Goal: Transaction & Acquisition: Purchase product/service

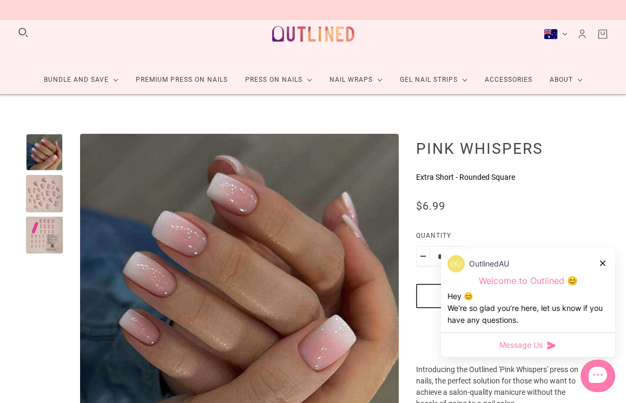
click at [50, 194] on div at bounding box center [44, 193] width 37 height 37
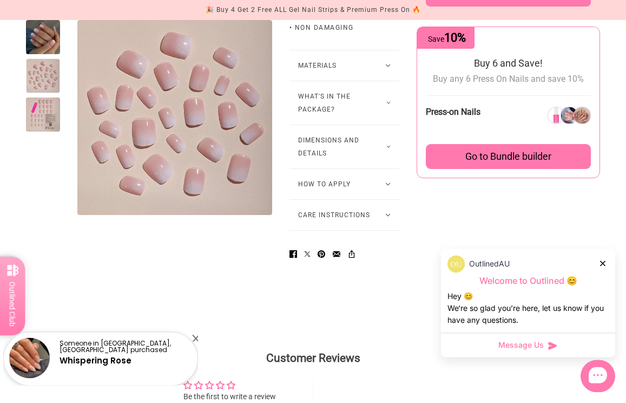
scroll to position [689, 0]
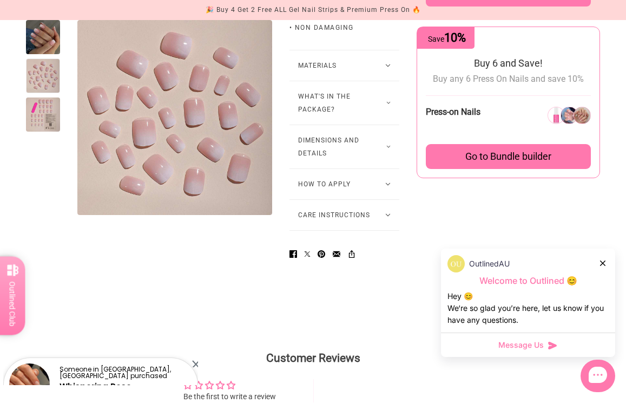
click at [363, 124] on button "What's in the package?" at bounding box center [344, 102] width 110 height 43
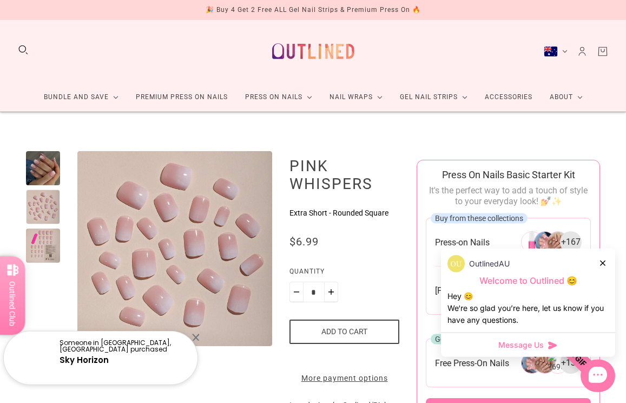
scroll to position [1, 0]
click at [201, 97] on link "Premium Press On Nails" at bounding box center [181, 97] width 109 height 29
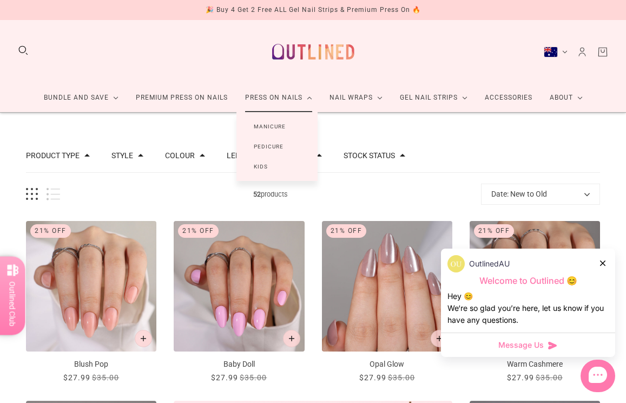
click at [279, 128] on link "Manicure" at bounding box center [269, 126] width 67 height 20
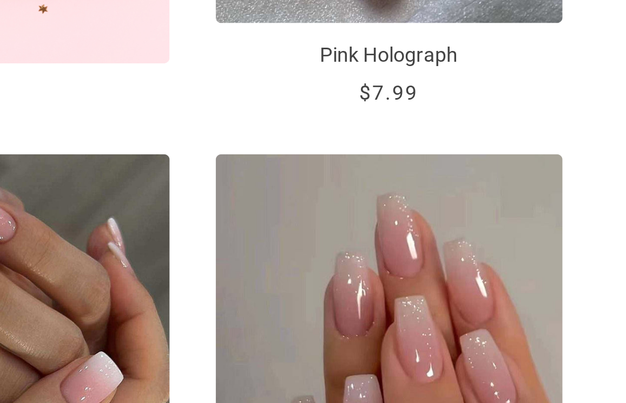
scroll to position [511, 0]
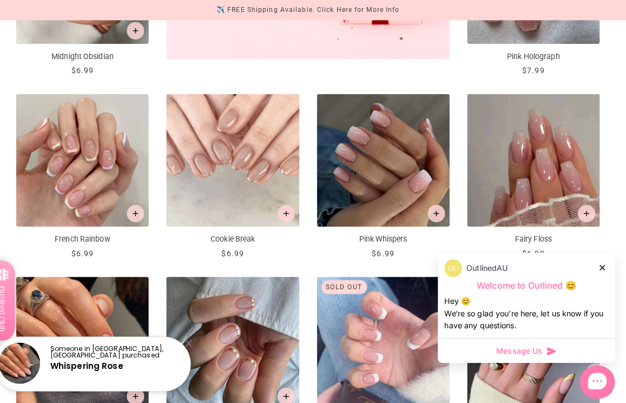
click at [520, 139] on img "Fairy Floss" at bounding box center [535, 158] width 130 height 130
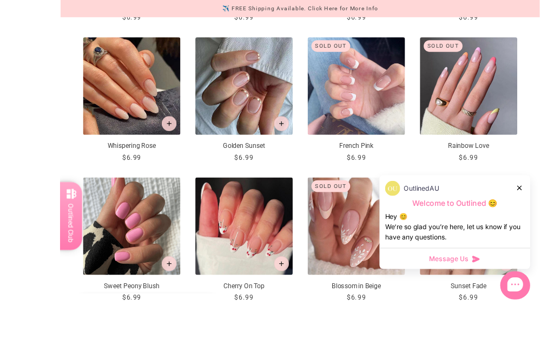
scroll to position [745, 0]
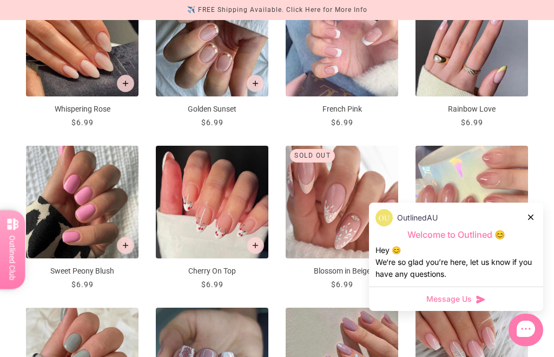
click at [96, 223] on img "Sweet Peony Blush" at bounding box center [82, 202] width 113 height 113
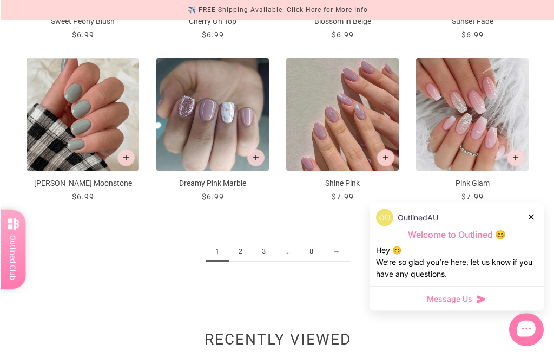
scroll to position [995, 0]
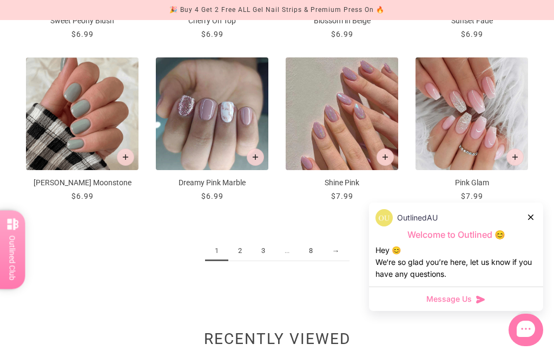
click at [240, 261] on link "2" at bounding box center [239, 251] width 23 height 20
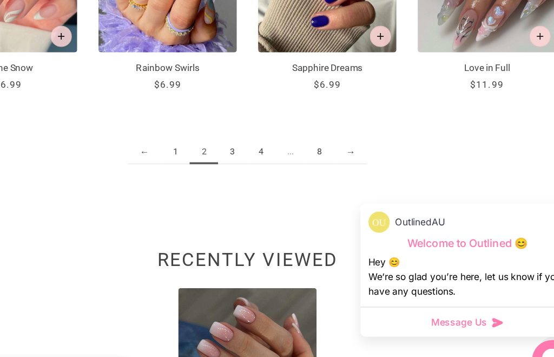
scroll to position [1151, 0]
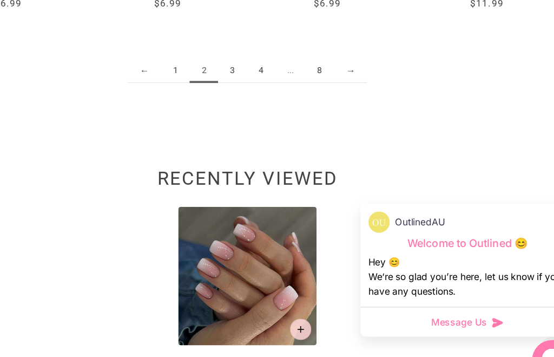
click at [253, 84] on link "3" at bounding box center [264, 94] width 23 height 20
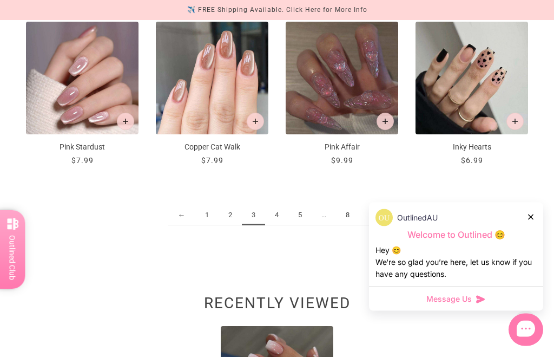
scroll to position [1031, 0]
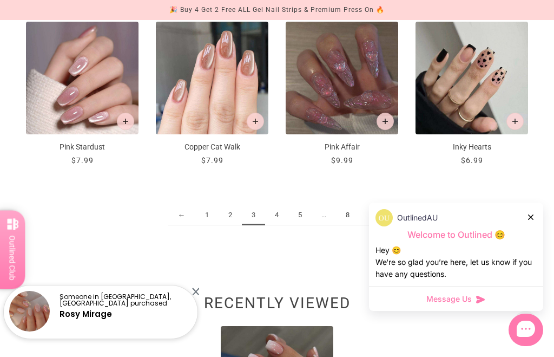
click at [275, 224] on link "4" at bounding box center [276, 215] width 23 height 20
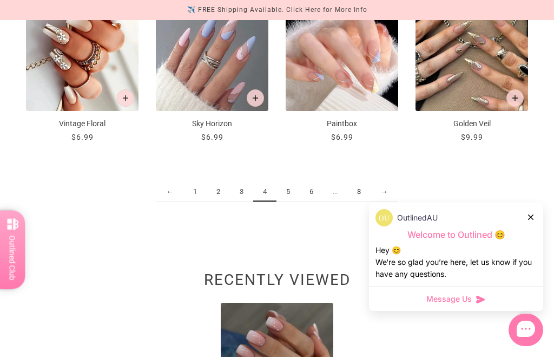
scroll to position [1056, 0]
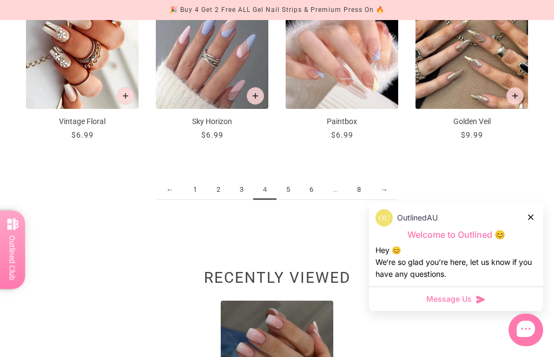
click at [287, 191] on link "5" at bounding box center [287, 190] width 23 height 20
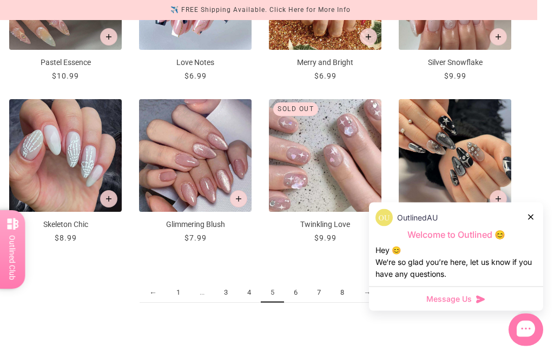
scroll to position [957, 17]
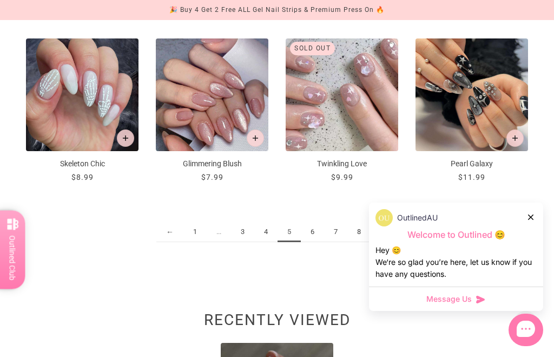
click at [312, 229] on link "6" at bounding box center [312, 232] width 23 height 20
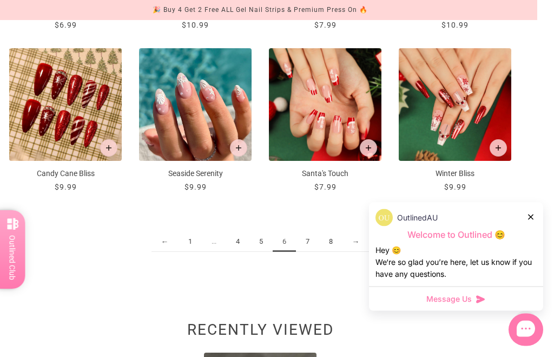
scroll to position [1004, 17]
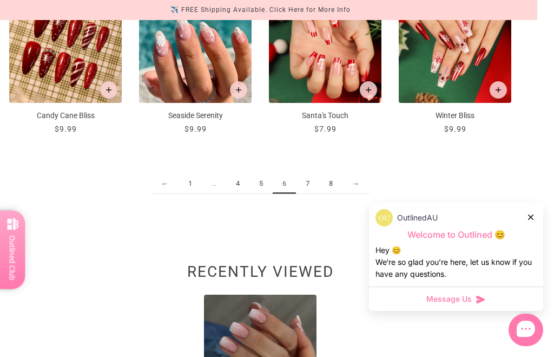
click at [319, 183] on link "7" at bounding box center [307, 184] width 23 height 20
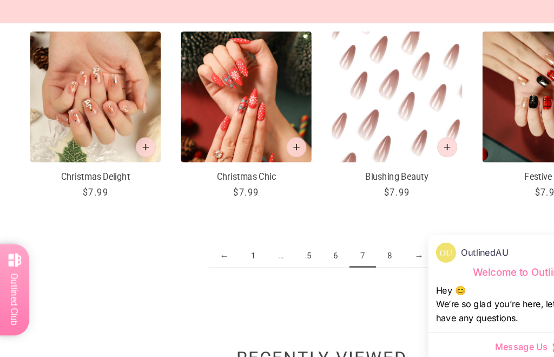
scroll to position [1025, 0]
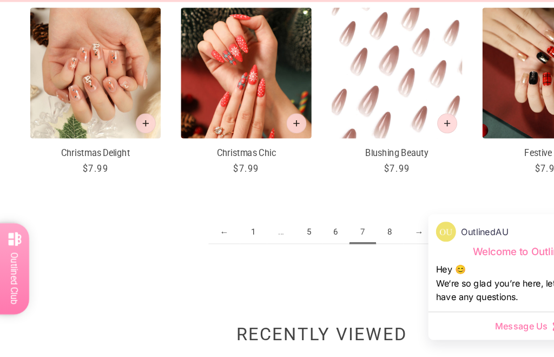
click at [332, 208] on link "8" at bounding box center [335, 218] width 23 height 20
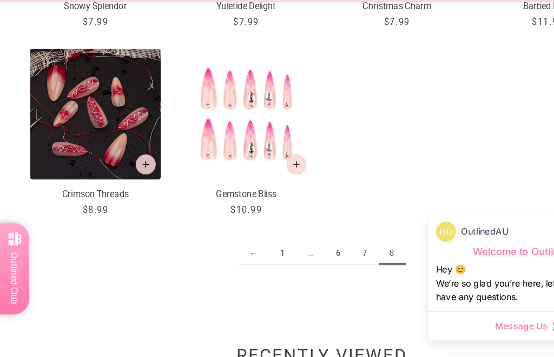
scroll to position [873, 0]
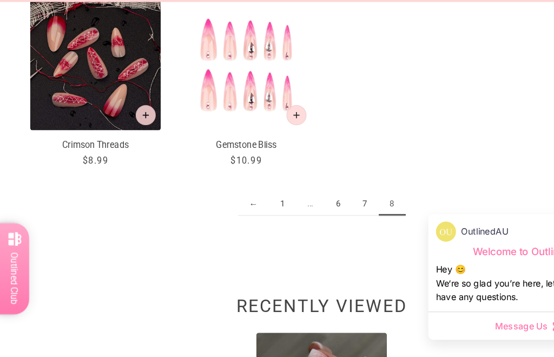
click at [237, 184] on link "1" at bounding box center [243, 194] width 23 height 20
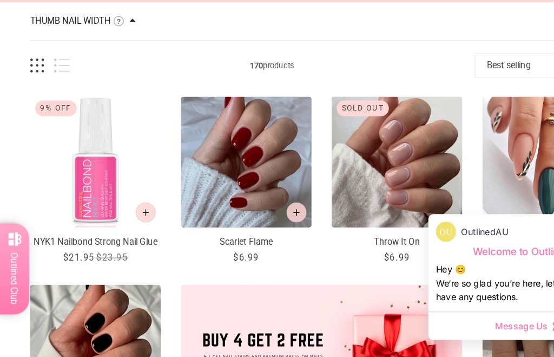
scroll to position [172, 0]
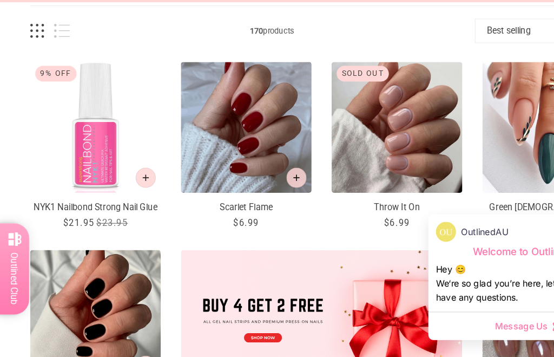
click at [256, 168] on icon "Add to cart" at bounding box center [255, 170] width 5 height 5
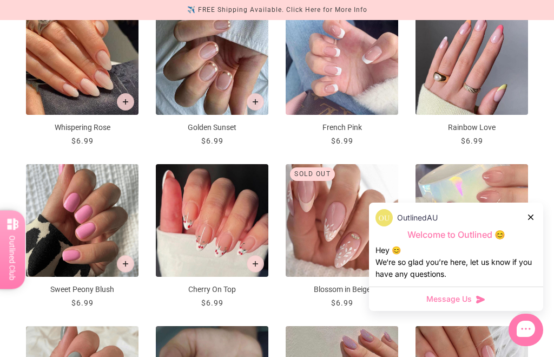
scroll to position [805, 0]
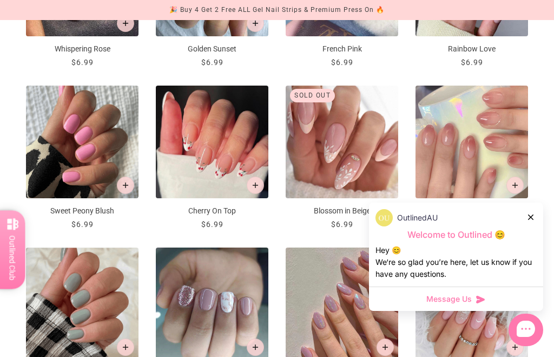
click at [127, 188] on icon "Add to cart" at bounding box center [125, 184] width 5 height 5
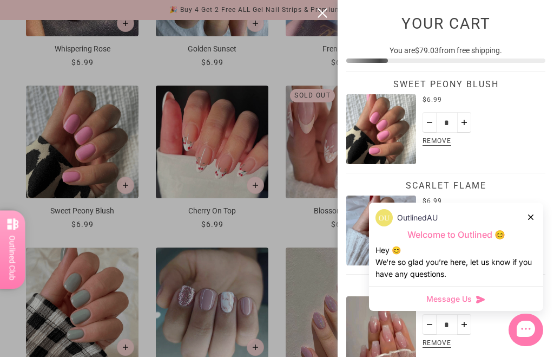
scroll to position [0, 0]
click at [320, 19] on div "🎉 Buy 4 Get 2 Free ALL Gel Nail Strips & Premium Press On 🔥 ✈️ FREE Shipping Av…" at bounding box center [277, 196] width 554 height 393
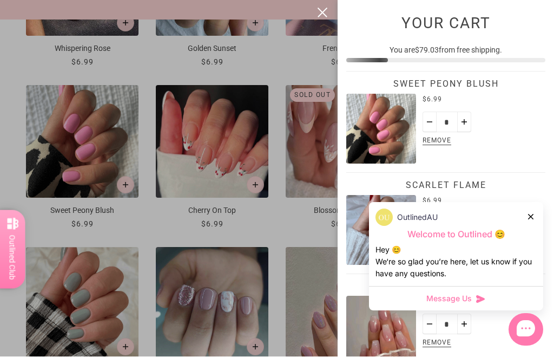
click at [313, 19] on div at bounding box center [277, 178] width 554 height 357
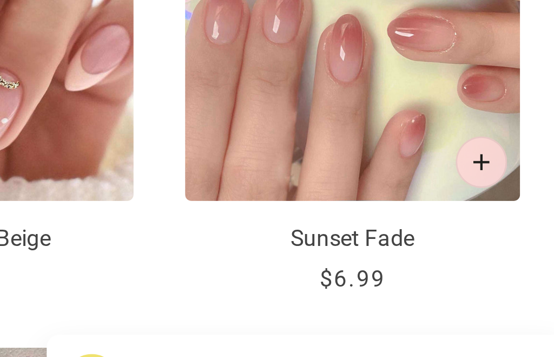
scroll to position [846, 17]
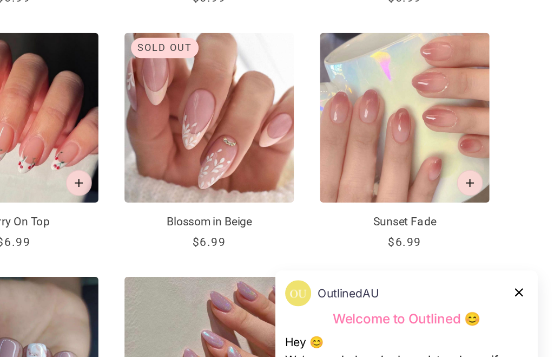
click at [399, 130] on img "Sunset Fade" at bounding box center [455, 101] width 113 height 113
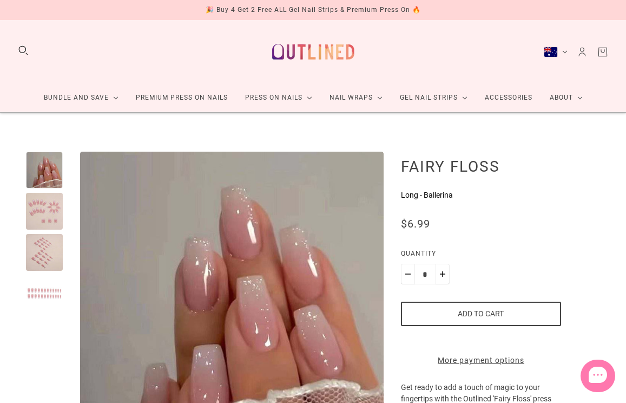
scroll to position [93, 0]
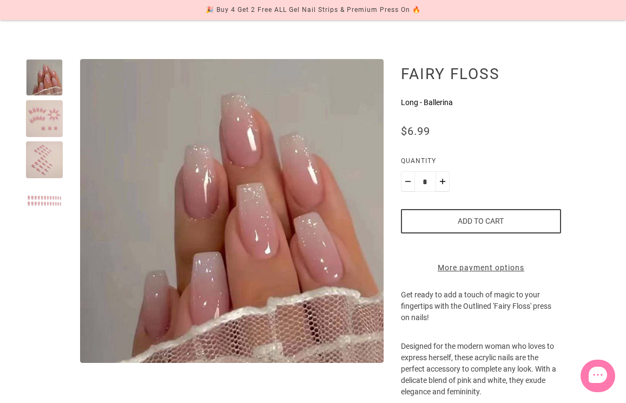
click at [55, 163] on div at bounding box center [44, 159] width 37 height 37
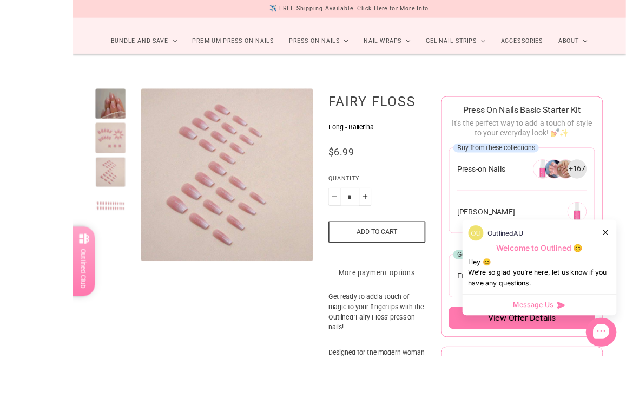
scroll to position [122, 0]
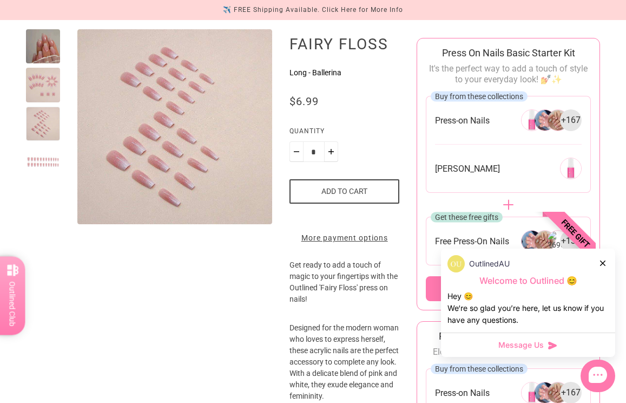
click at [56, 90] on div at bounding box center [43, 85] width 34 height 34
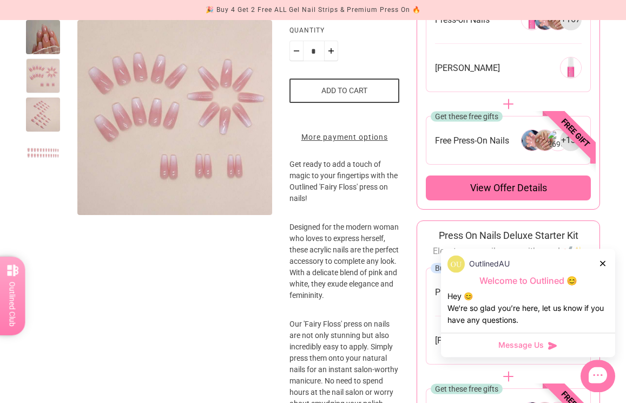
scroll to position [230, 0]
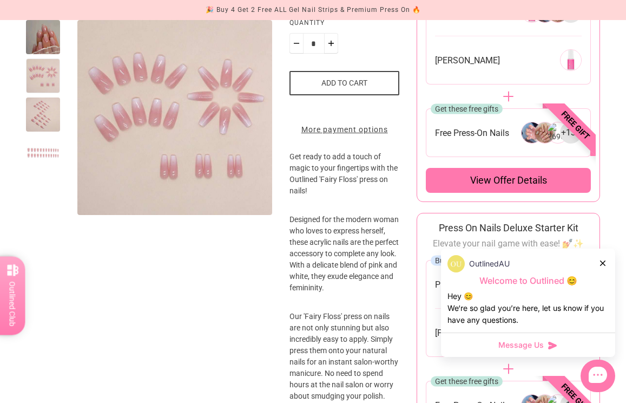
click at [365, 85] on button "Add to cart" at bounding box center [344, 83] width 110 height 24
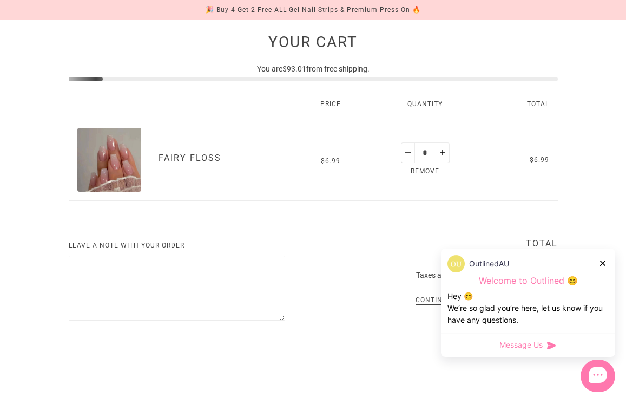
scroll to position [265, 0]
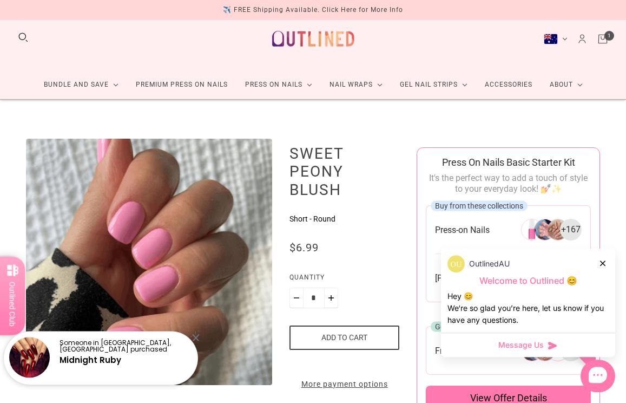
scroll to position [11, 0]
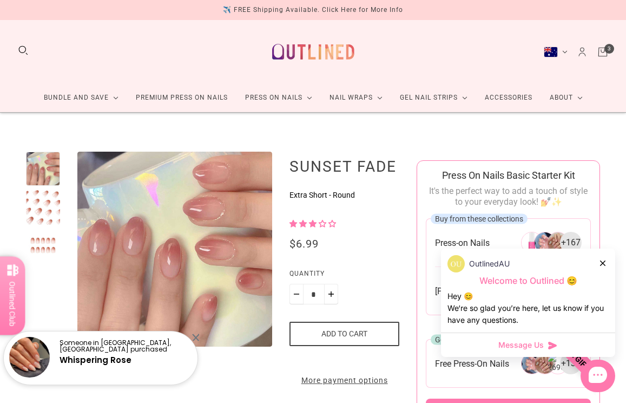
click at [604, 51] on icon "Cart" at bounding box center [602, 50] width 3 height 3
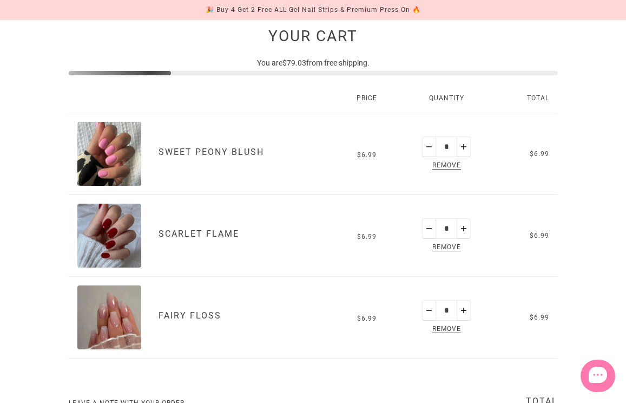
scroll to position [122, 0]
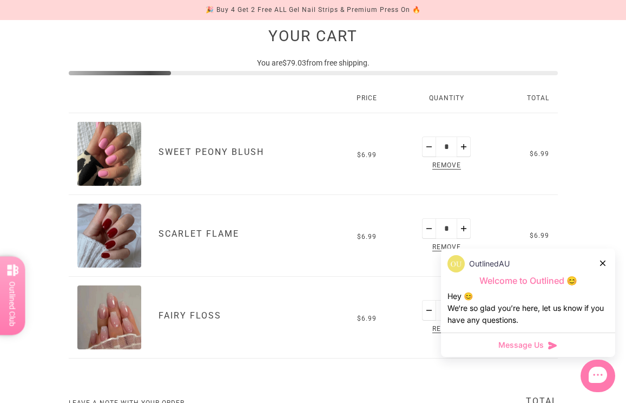
click at [177, 312] on link "Fairy Floss" at bounding box center [190, 315] width 63 height 10
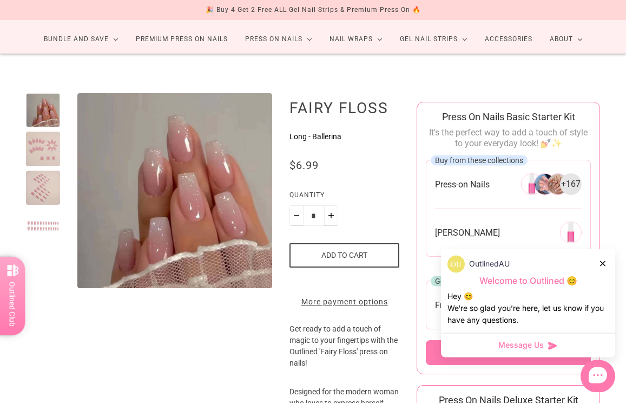
scroll to position [58, 0]
click at [48, 217] on div at bounding box center [43, 226] width 34 height 34
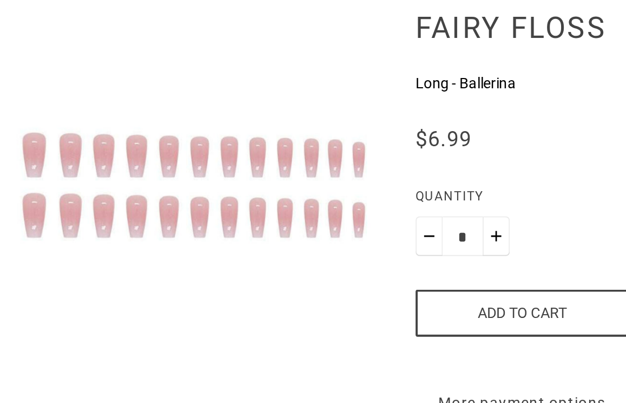
scroll to position [51, 0]
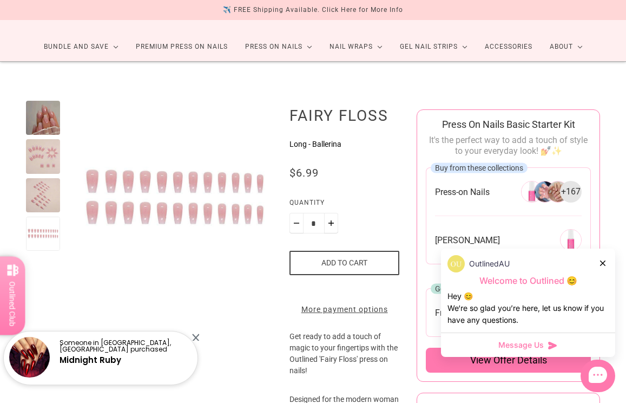
click at [41, 157] on div at bounding box center [43, 156] width 34 height 34
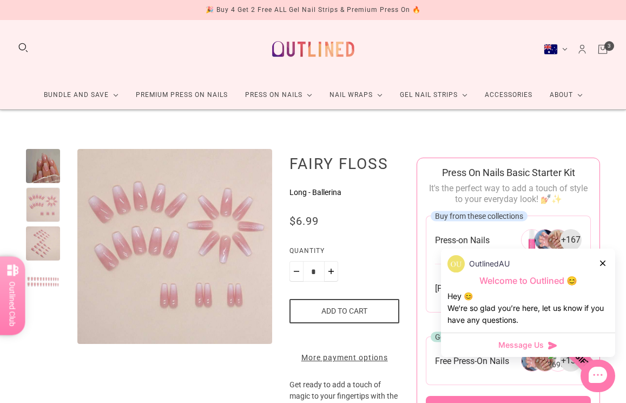
scroll to position [0, 0]
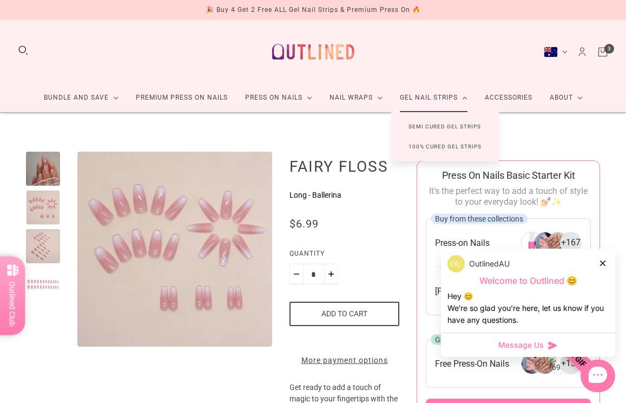
click at [475, 126] on link "Semi Cured Gel Strips" at bounding box center [444, 126] width 107 height 20
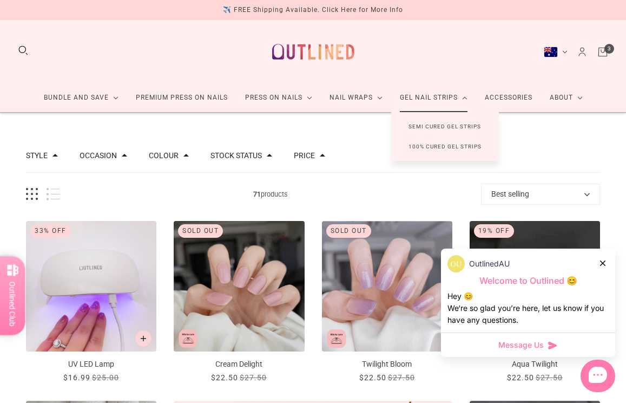
click at [480, 146] on link "100% Cured Gel Strips" at bounding box center [445, 146] width 108 height 20
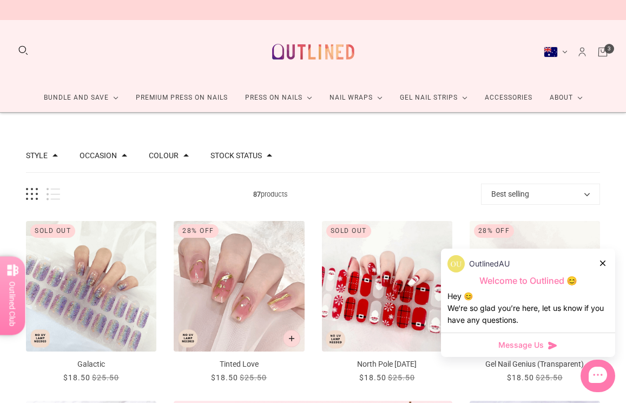
click at [519, 100] on link "Accessories" at bounding box center [508, 97] width 65 height 29
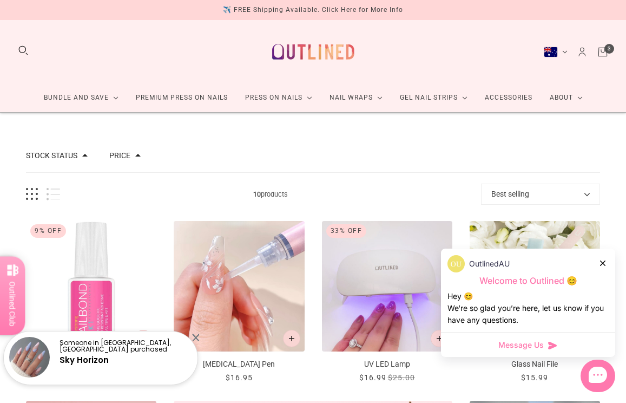
click at [601, 50] on icon "Cart" at bounding box center [603, 52] width 12 height 12
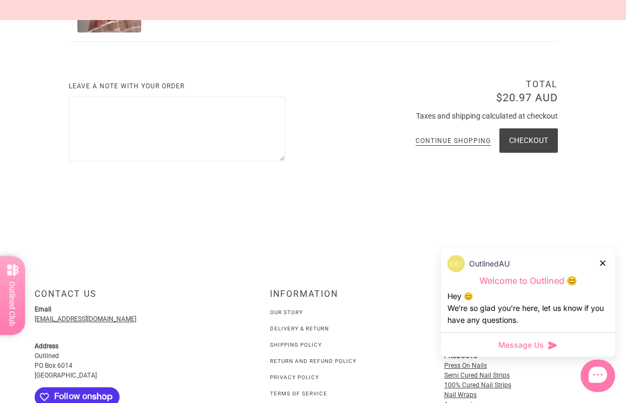
scroll to position [439, 0]
click at [537, 134] on button "Checkout" at bounding box center [528, 140] width 58 height 24
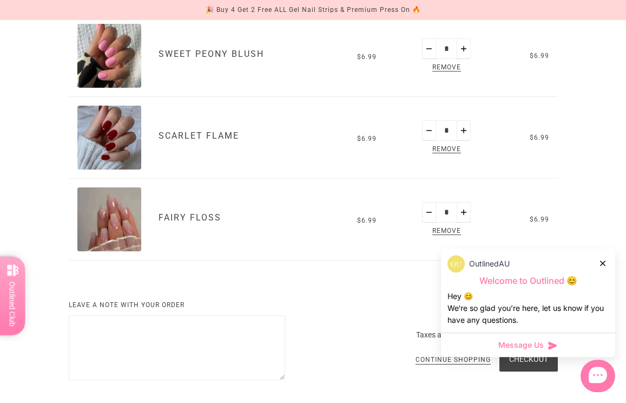
scroll to position [220, 0]
click at [463, 214] on button "Plus" at bounding box center [464, 212] width 14 height 21
type input "*"
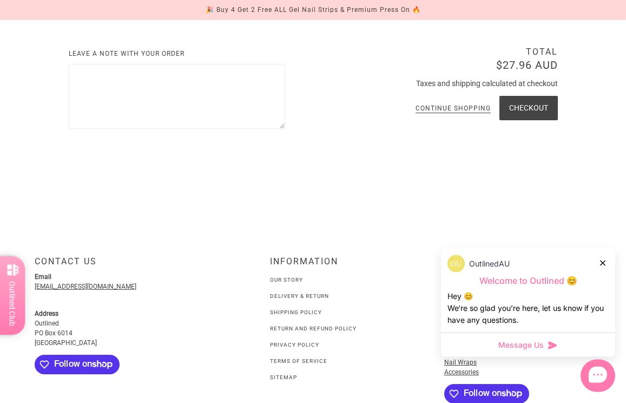
scroll to position [472, 0]
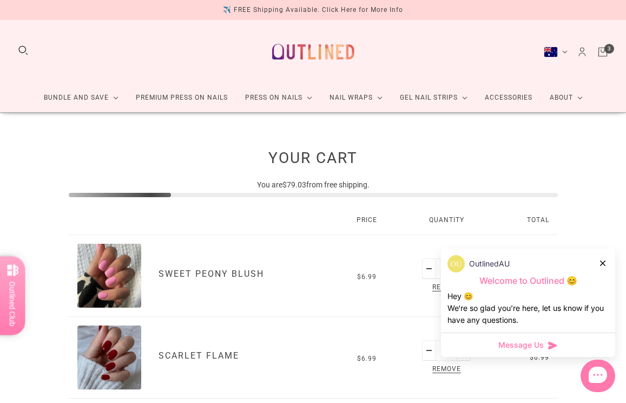
click at [207, 100] on link "Premium Press On Nails" at bounding box center [181, 97] width 109 height 29
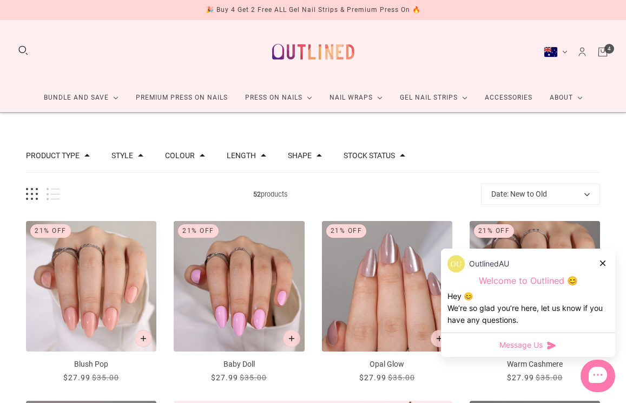
scroll to position [8, 0]
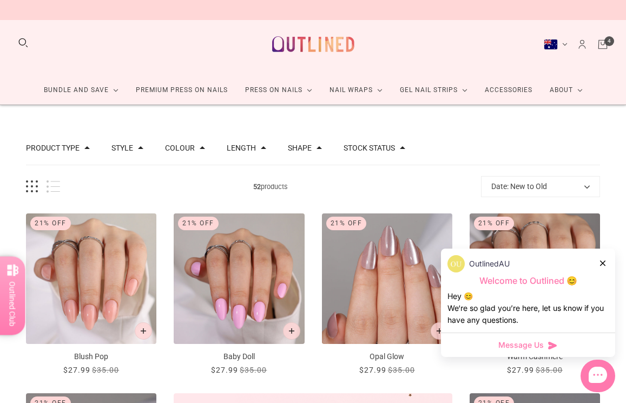
click at [312, 150] on button "Shape" at bounding box center [300, 148] width 24 height 8
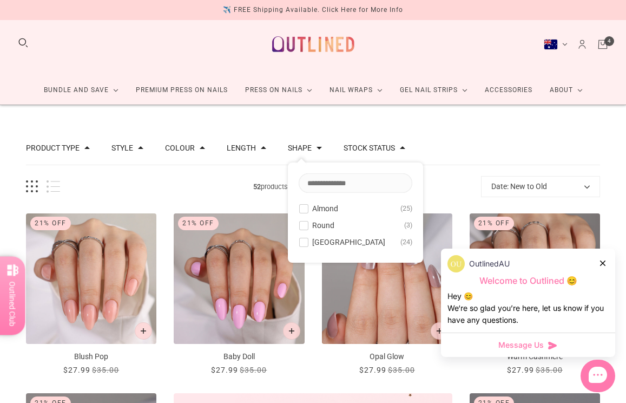
click at [256, 151] on button "Length" at bounding box center [241, 148] width 29 height 8
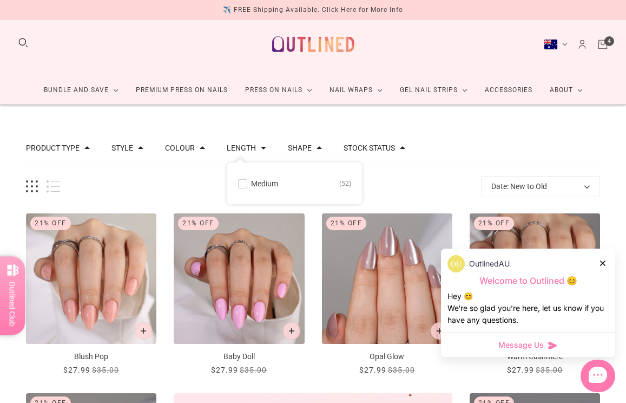
click at [256, 149] on button "Length" at bounding box center [241, 148] width 29 height 8
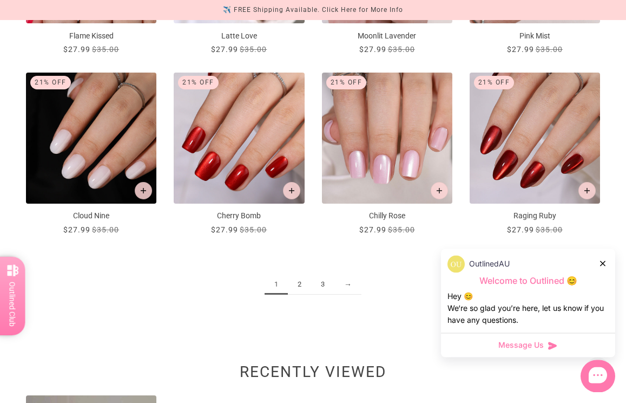
scroll to position [1088, 0]
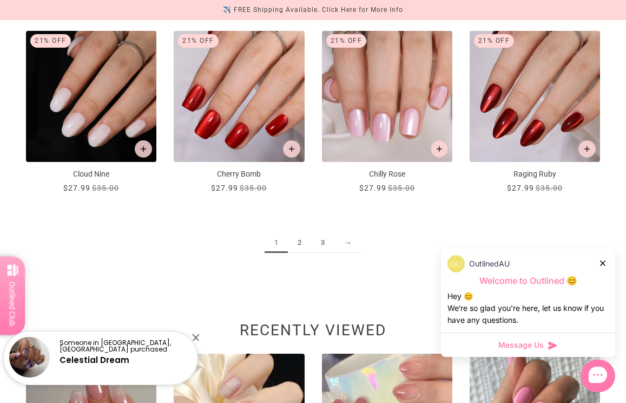
click at [302, 242] on link "2" at bounding box center [299, 243] width 23 height 20
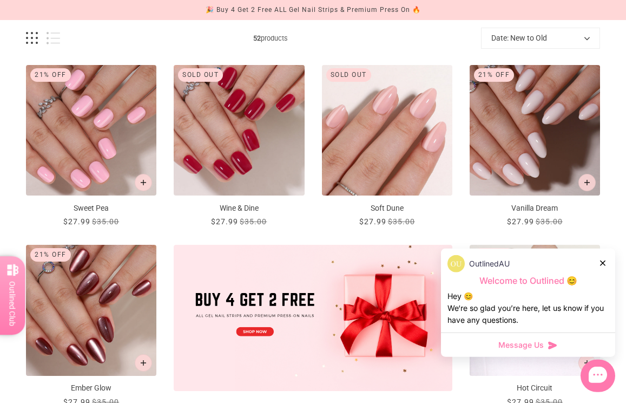
scroll to position [156, 0]
click at [511, 148] on img "Vanilla Dream" at bounding box center [535, 130] width 130 height 130
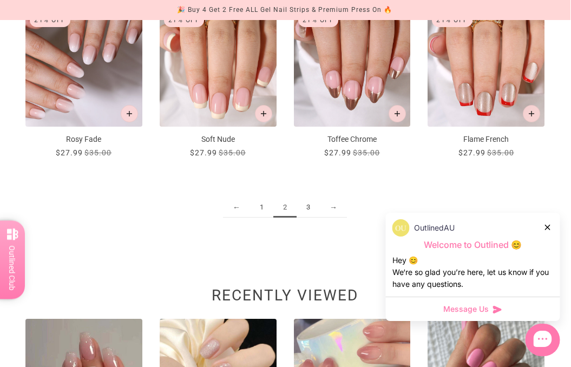
scroll to position [1080, 0]
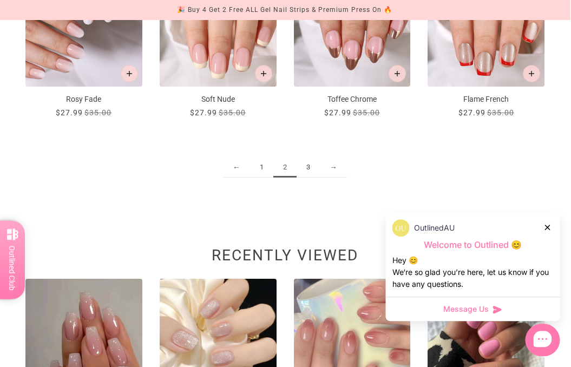
click at [308, 168] on link "3" at bounding box center [308, 167] width 23 height 20
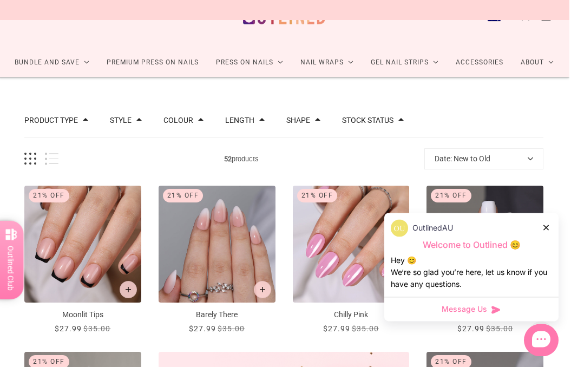
scroll to position [0, 9]
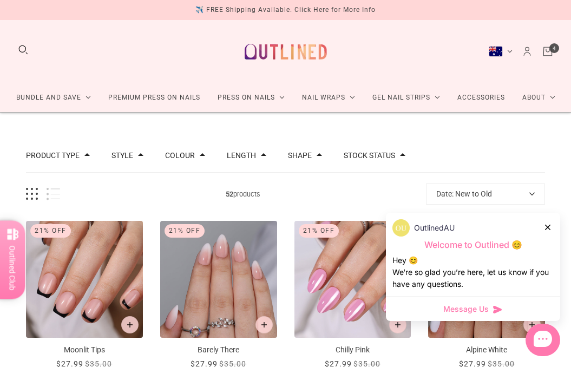
click at [544, 50] on link "Cart" at bounding box center [548, 51] width 12 height 12
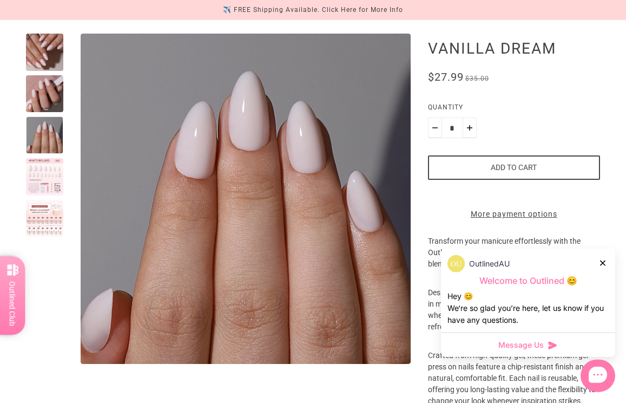
scroll to position [118, 0]
click at [55, 102] on div at bounding box center [44, 93] width 37 height 37
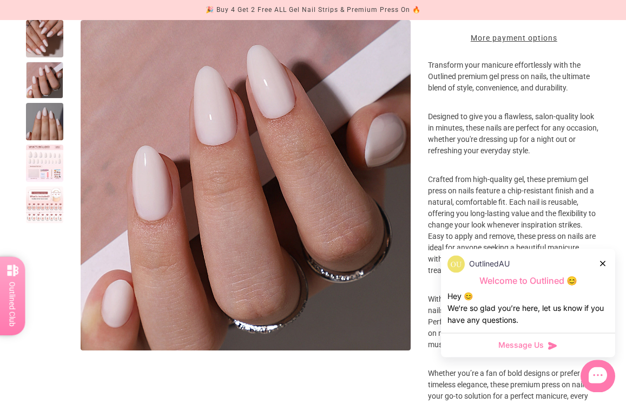
scroll to position [293, 0]
click at [54, 179] on div at bounding box center [44, 162] width 37 height 37
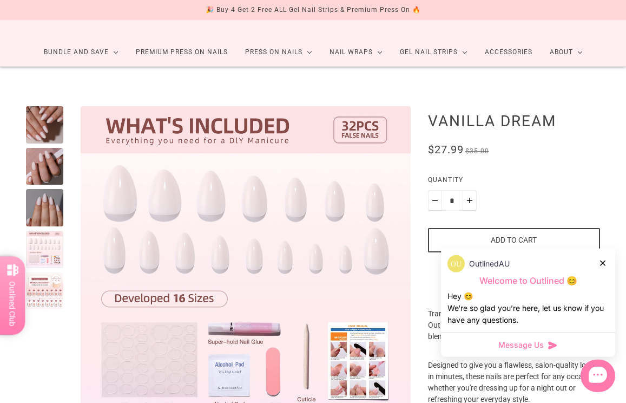
scroll to position [46, 0]
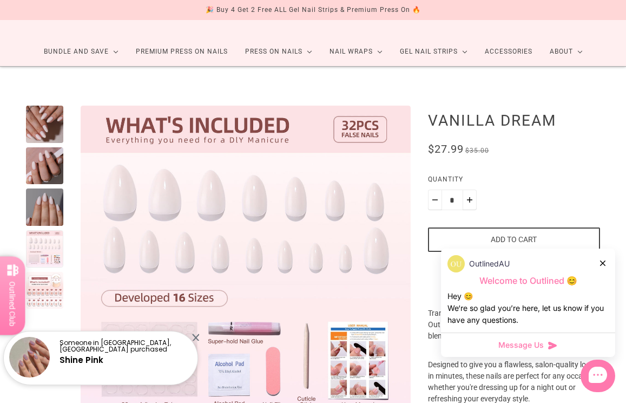
click at [529, 243] on button "Add to cart" at bounding box center [514, 239] width 172 height 24
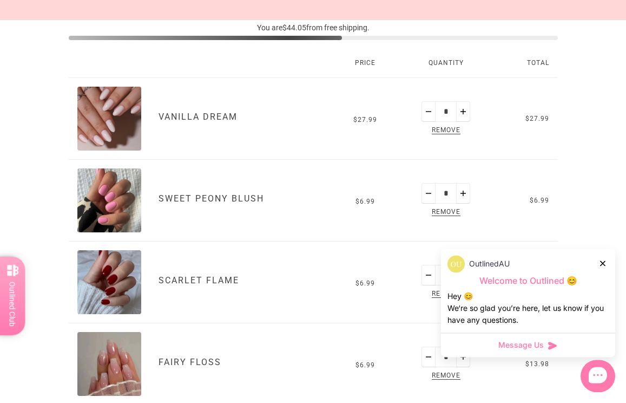
scroll to position [157, 0]
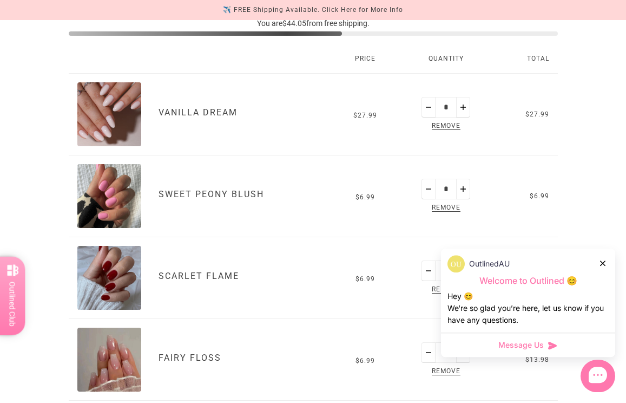
scroll to position [197, 0]
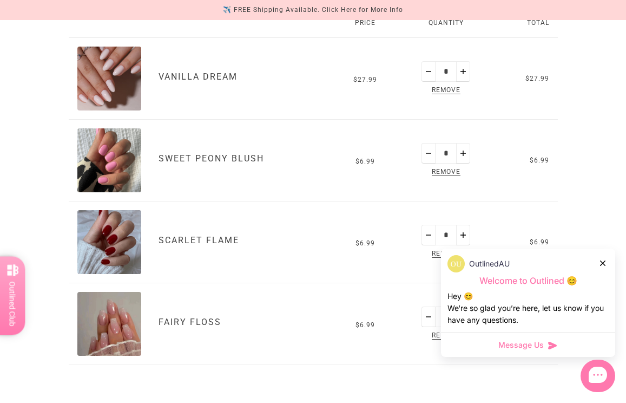
click at [240, 157] on link "Sweet Peony Blush" at bounding box center [211, 158] width 105 height 10
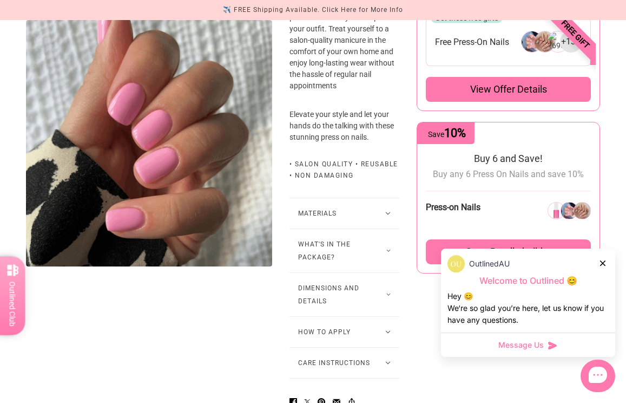
click at [368, 228] on button "Materials" at bounding box center [344, 213] width 110 height 30
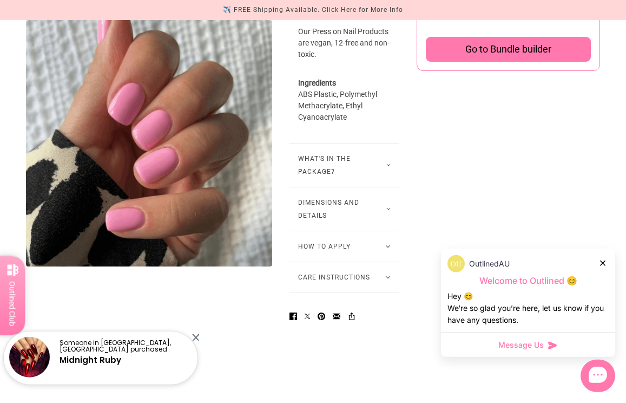
scroll to position [797, 0]
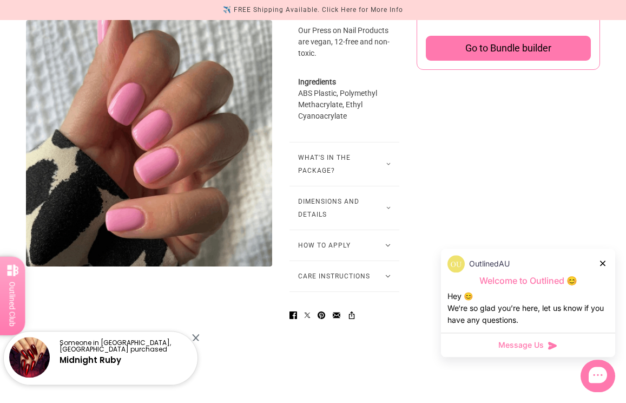
click at [362, 186] on button "What's in the package?" at bounding box center [344, 163] width 110 height 43
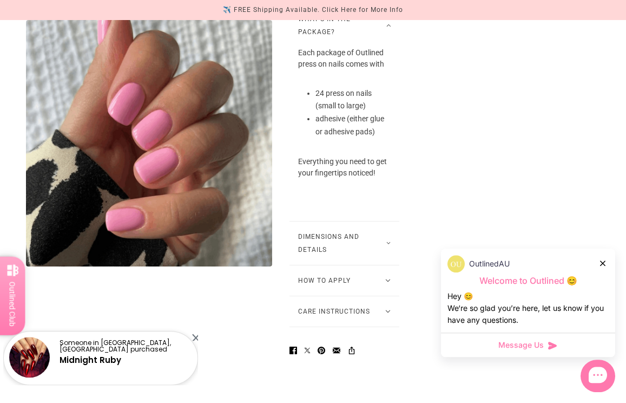
scroll to position [935, 0]
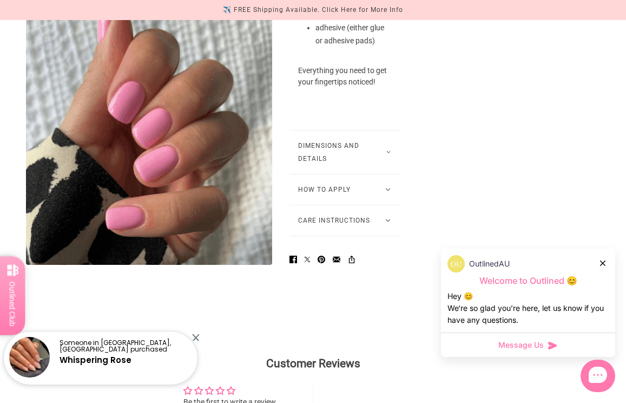
click at [379, 204] on button "How to Apply" at bounding box center [344, 189] width 110 height 30
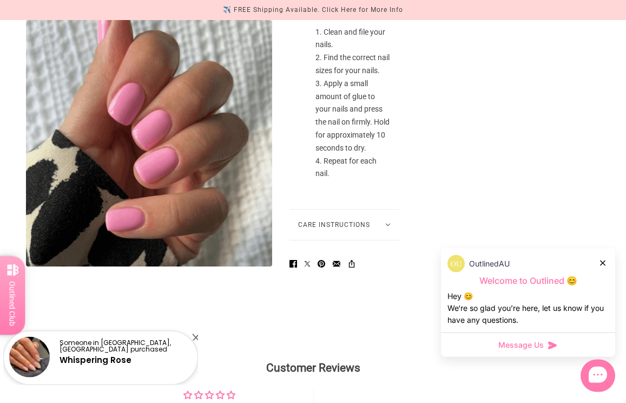
scroll to position [1205, 0]
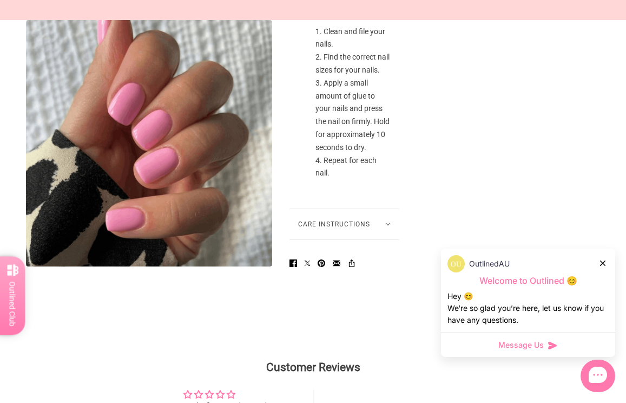
click at [383, 239] on button "Care Instructions" at bounding box center [344, 224] width 110 height 30
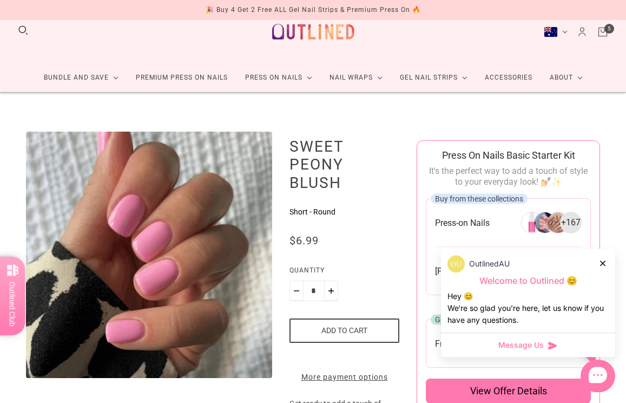
scroll to position [0, 0]
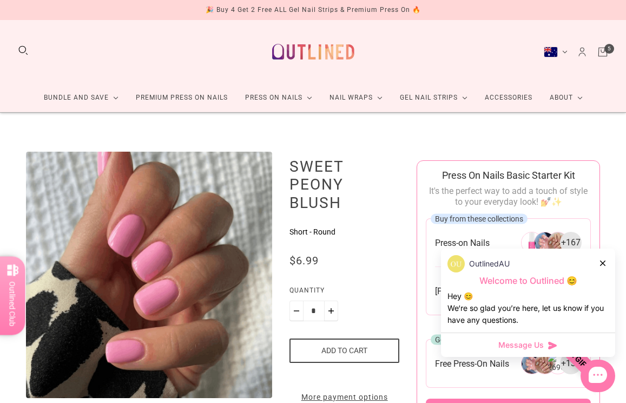
click at [606, 54] on icon "Cart" at bounding box center [603, 52] width 12 height 12
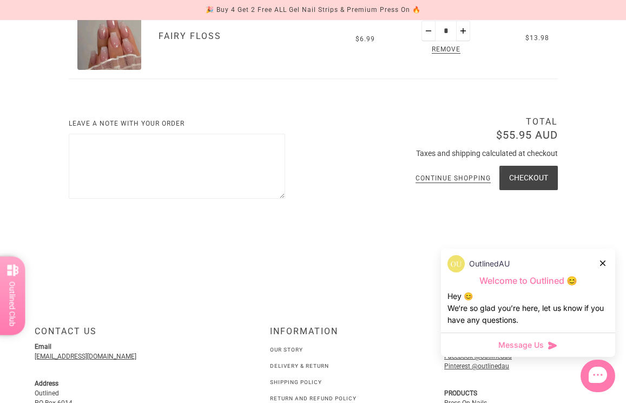
scroll to position [495, 0]
